Goal: Check status: Check status

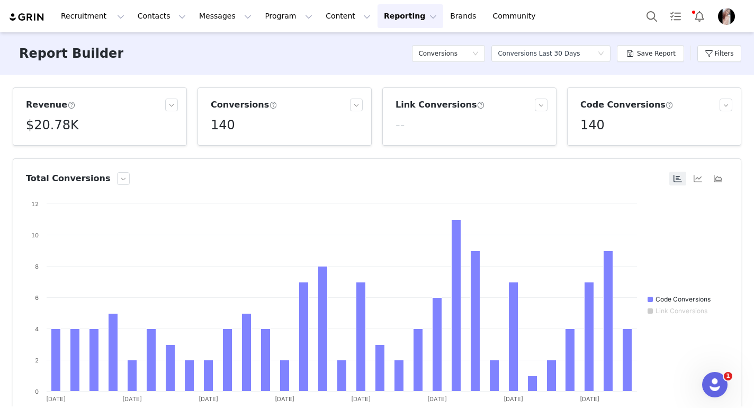
click at [394, 16] on button "Reporting Reporting" at bounding box center [411, 16] width 66 height 24
click at [389, 50] on p "Dashboard" at bounding box center [380, 46] width 40 height 11
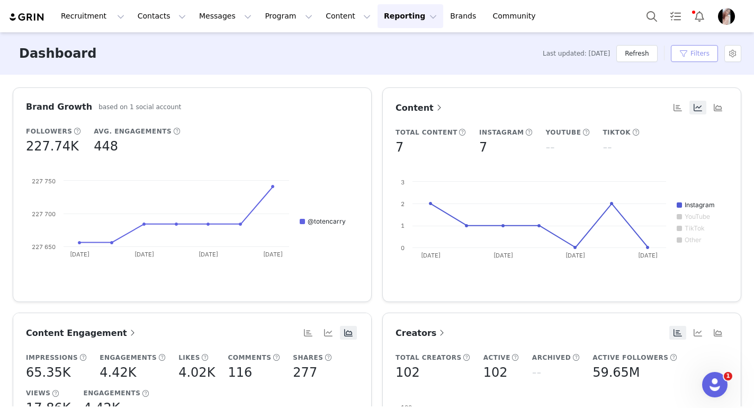
click at [689, 57] on button "Filters" at bounding box center [694, 53] width 47 height 17
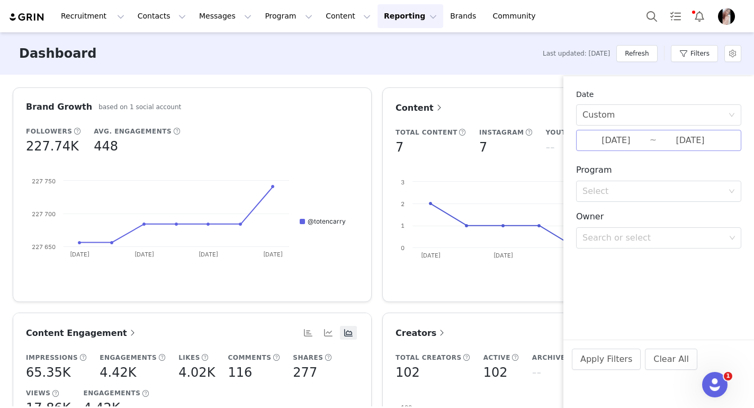
click at [642, 141] on input "[DATE]" at bounding box center [616, 141] width 67 height 14
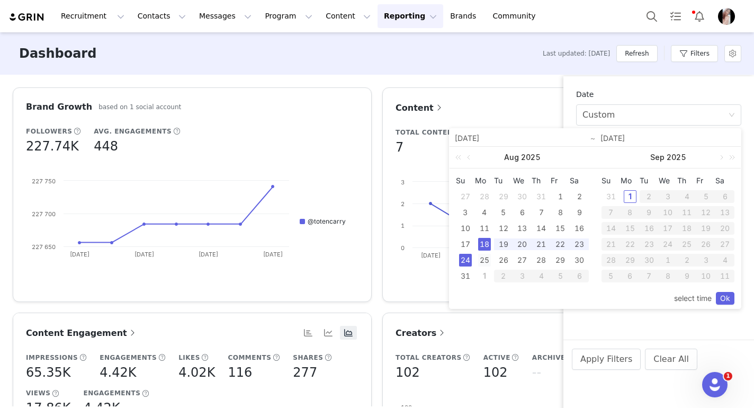
click at [482, 259] on div "25" at bounding box center [484, 260] width 13 height 13
click at [466, 278] on div "31" at bounding box center [465, 276] width 13 height 13
type input "[DATE]"
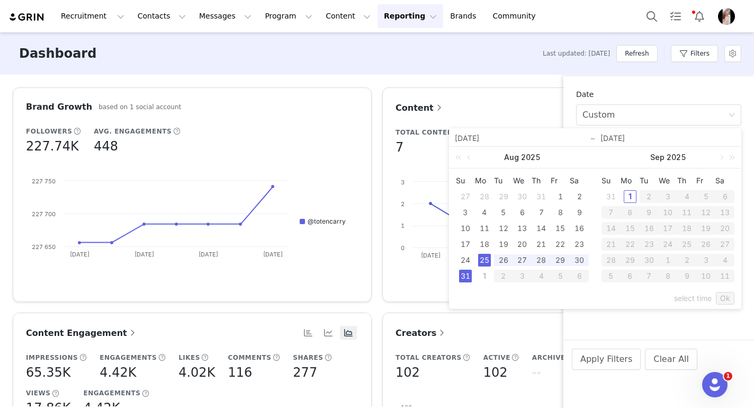
type input "[DATE]"
click at [722, 297] on link "Ok" at bounding box center [725, 298] width 19 height 13
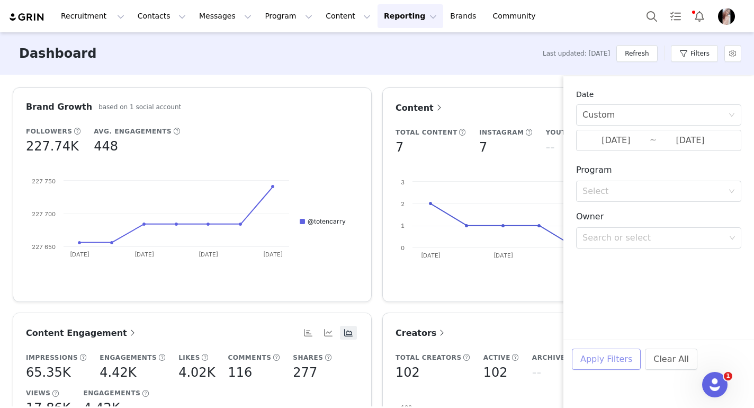
click at [602, 362] on button "Apply Filters" at bounding box center [606, 359] width 69 height 21
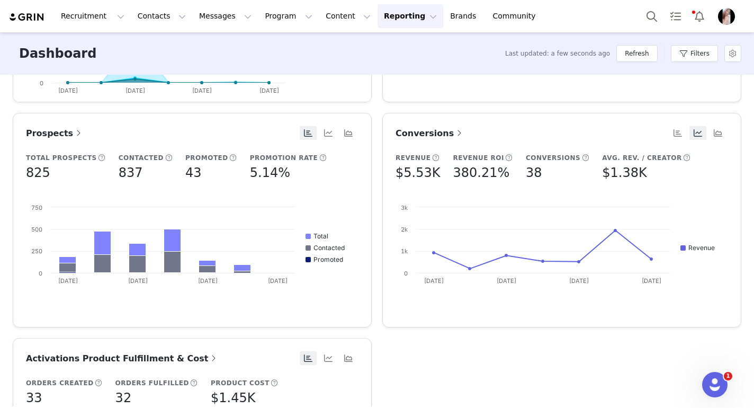
scroll to position [446, 0]
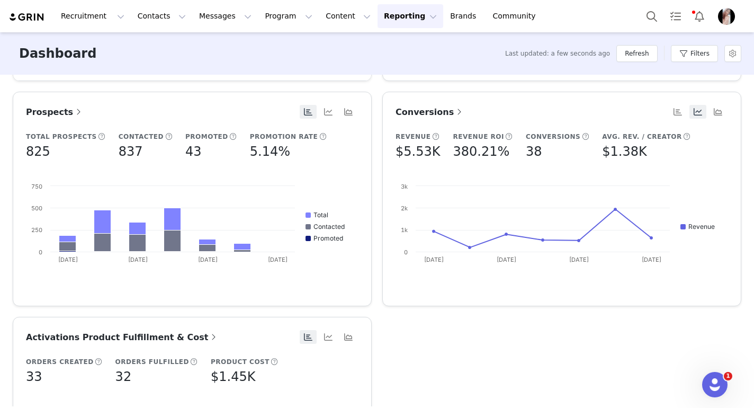
click at [38, 154] on h5 "825" at bounding box center [38, 151] width 24 height 19
copy h5 "825"
click at [122, 154] on h5 "837" at bounding box center [131, 151] width 24 height 19
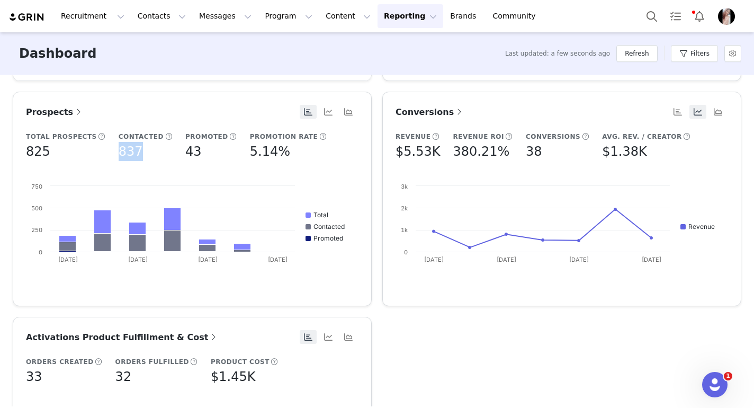
copy h5 "837"
click at [185, 150] on h5 "43" at bounding box center [193, 151] width 16 height 19
copy h5 "43"
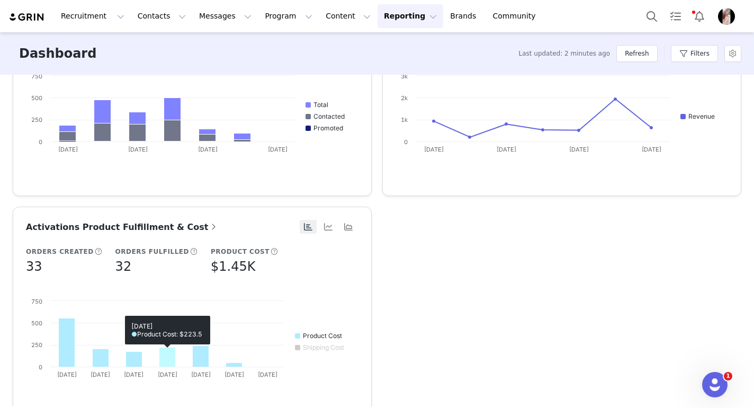
scroll to position [594, 0]
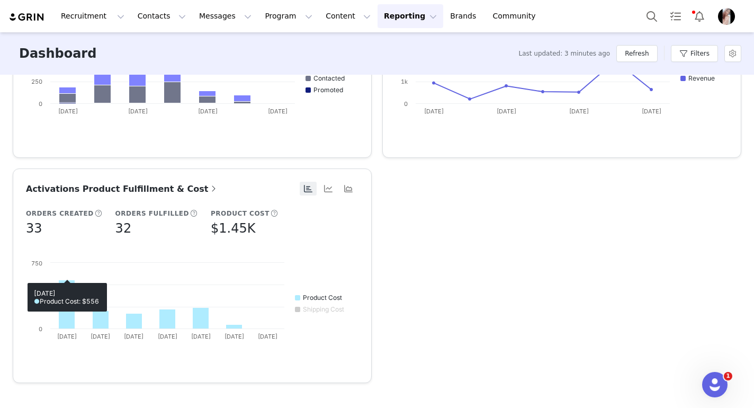
click at [30, 228] on h5 "33" at bounding box center [34, 228] width 16 height 19
copy h5 "33"
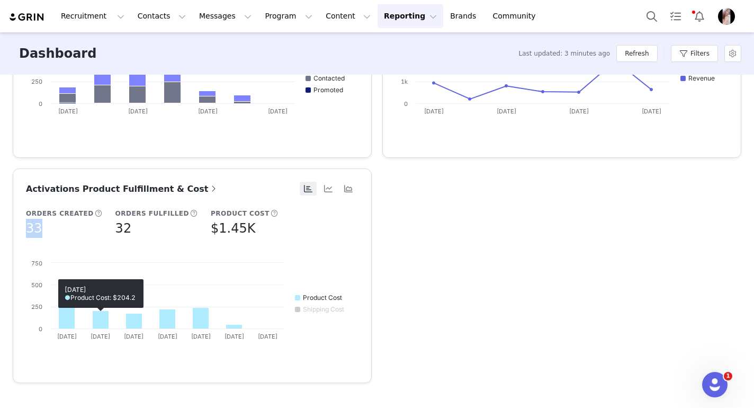
click at [117, 231] on h5 "32" at bounding box center [124, 228] width 16 height 19
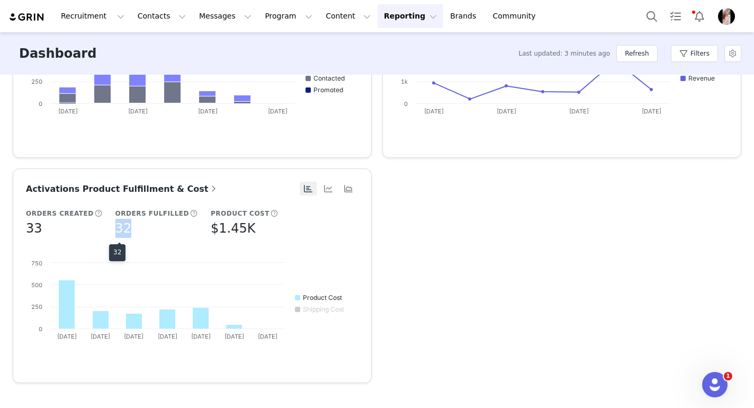
click at [117, 231] on h5 "32" at bounding box center [124, 228] width 16 height 19
copy h5 "32"
